Goal: Transaction & Acquisition: Book appointment/travel/reservation

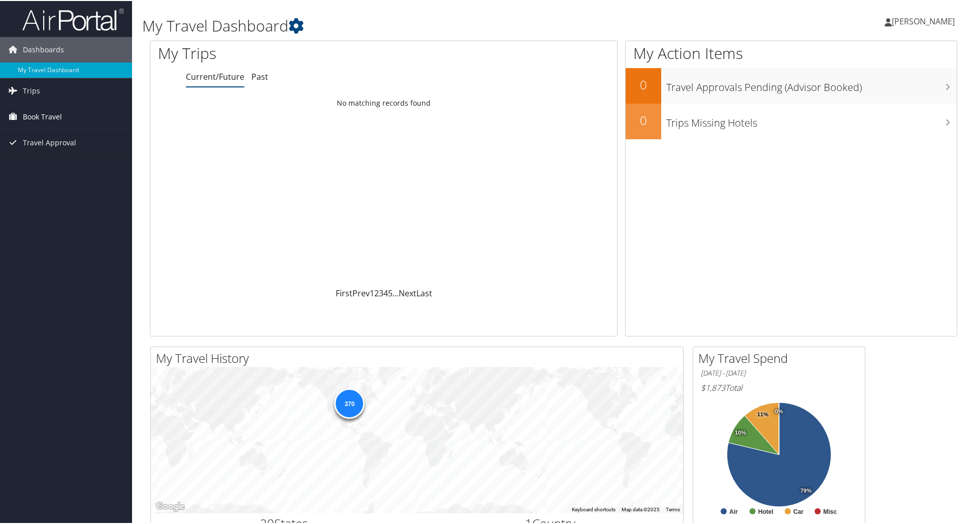
click at [56, 117] on span "Book Travel" at bounding box center [42, 115] width 39 height 25
click at [44, 166] on link "Book/Manage Online Trips" at bounding box center [66, 166] width 132 height 15
